Goal: Check status: Check status

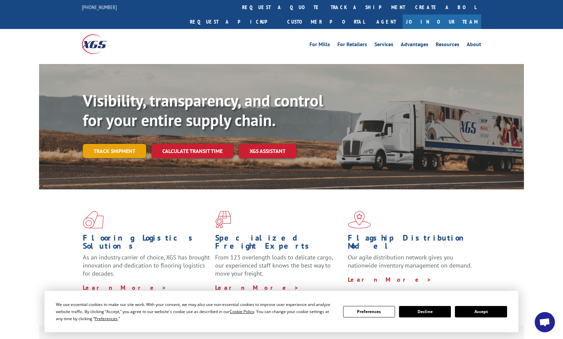
click at [120, 144] on link "Track shipment" at bounding box center [114, 151] width 63 height 14
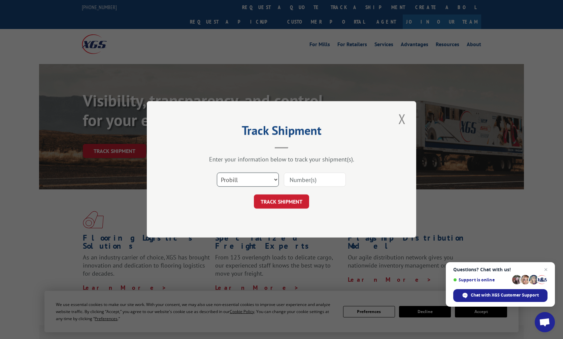
click at [247, 177] on select "Select category... Probill BOL PO" at bounding box center [248, 180] width 62 height 14
select select "bol"
click at [217, 173] on select "Select category... Probill BOL PO" at bounding box center [248, 180] width 62 height 14
click at [297, 180] on input at bounding box center [315, 180] width 62 height 14
paste input "16589286BOL"
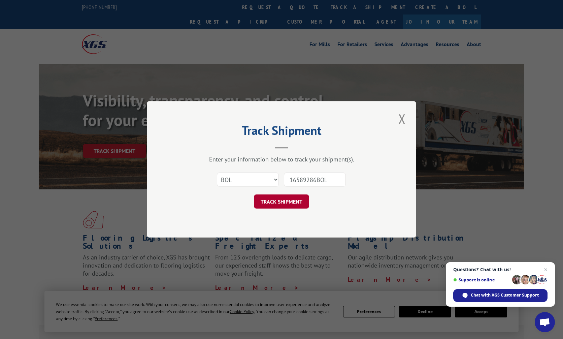
type input "16589286BOL"
click at [284, 199] on button "TRACK SHIPMENT" at bounding box center [281, 202] width 55 height 14
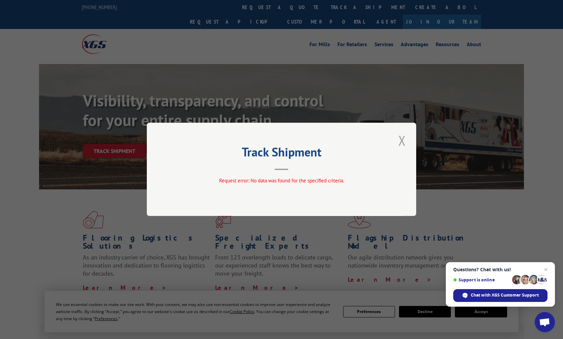
click at [402, 141] on button "Close modal" at bounding box center [401, 140] width 11 height 19
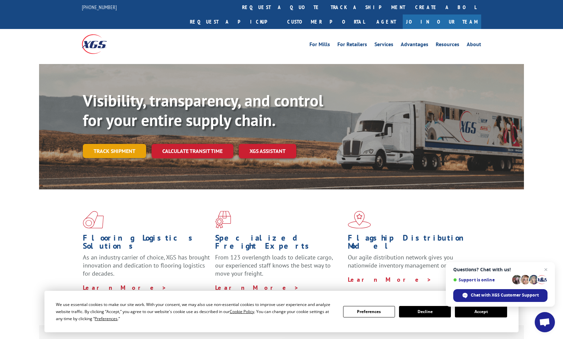
click at [128, 144] on link "Track shipment" at bounding box center [114, 151] width 63 height 14
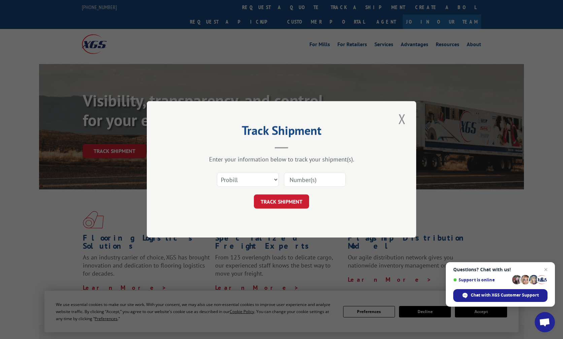
click at [302, 180] on input at bounding box center [315, 180] width 62 height 14
paste input "16589286BOL"
type input "16589286BOL"
click at [287, 202] on button "TRACK SHIPMENT" at bounding box center [281, 202] width 55 height 14
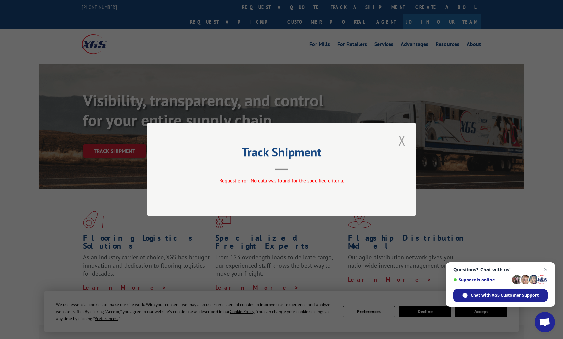
click at [400, 141] on button "Close modal" at bounding box center [401, 140] width 11 height 19
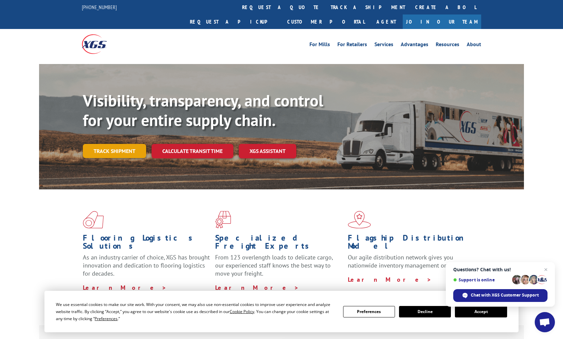
click at [129, 144] on link "Track shipment" at bounding box center [114, 151] width 63 height 14
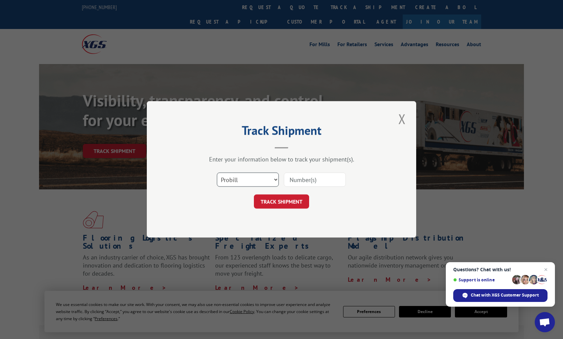
click at [249, 181] on select "Select category... Probill BOL PO" at bounding box center [248, 180] width 62 height 14
select select "bol"
click at [217, 173] on select "Select category... Probill BOL PO" at bounding box center [248, 180] width 62 height 14
click at [295, 179] on input at bounding box center [315, 180] width 62 height 14
paste input "16589286BOL"
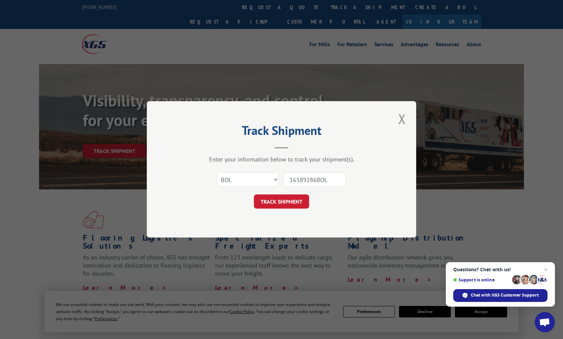
drag, startPoint x: 327, startPoint y: 179, endPoint x: 319, endPoint y: 180, distance: 8.9
click at [319, 180] on input "16589286BOL" at bounding box center [315, 180] width 62 height 14
type input "16589286"
click at [284, 204] on button "TRACK SHIPMENT" at bounding box center [281, 202] width 55 height 14
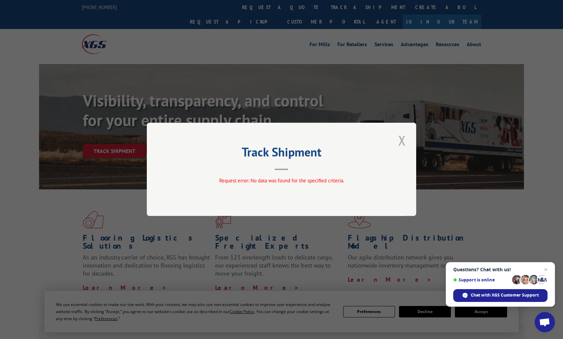
click at [401, 143] on button "Close modal" at bounding box center [401, 140] width 11 height 19
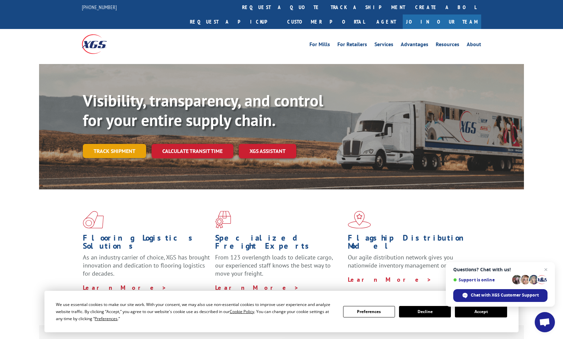
click at [118, 144] on link "Track shipment" at bounding box center [114, 151] width 63 height 14
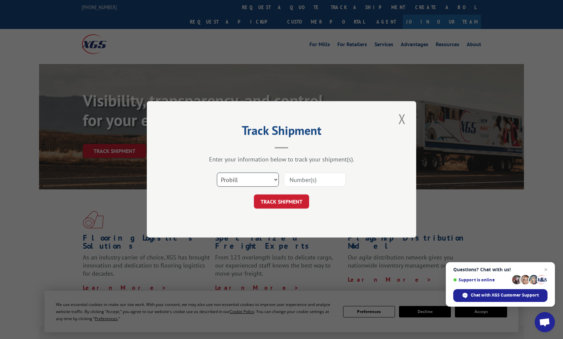
click at [244, 182] on select "Select category... Probill BOL PO" at bounding box center [248, 180] width 62 height 14
select select "po"
click at [217, 173] on select "Select category... Probill BOL PO" at bounding box center [248, 180] width 62 height 14
click at [308, 183] on input at bounding box center [315, 180] width 62 height 14
paste input "02578968"
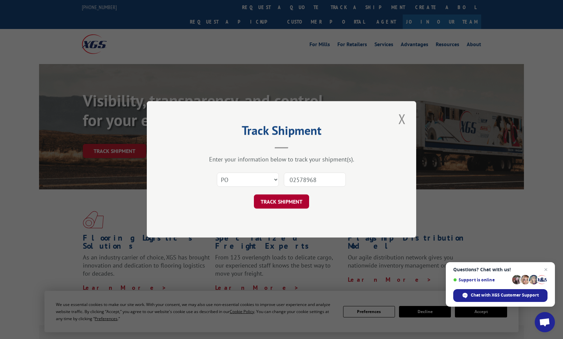
type input "02578968"
click at [278, 200] on button "TRACK SHIPMENT" at bounding box center [281, 202] width 55 height 14
